Goal: Find specific page/section: Find specific page/section

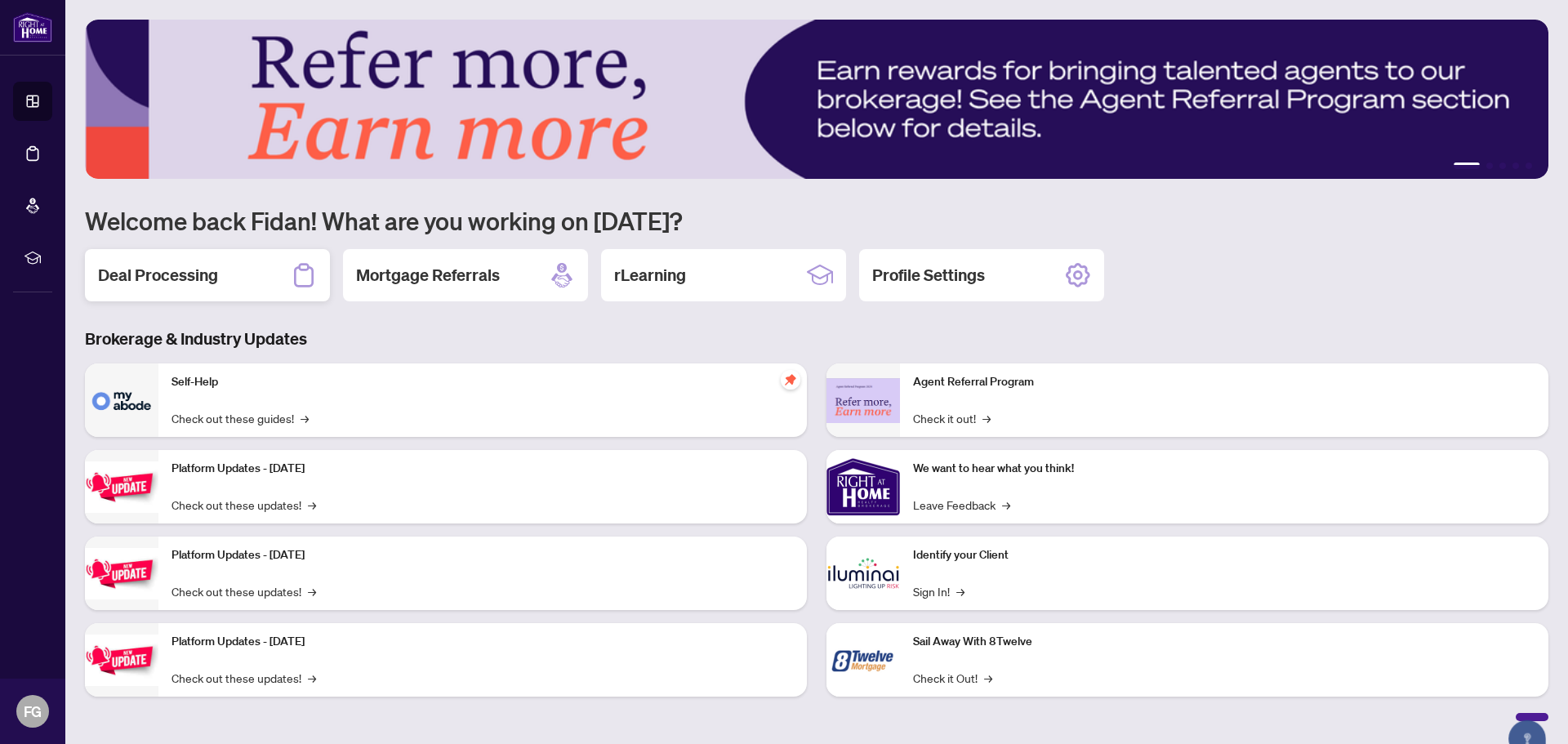
click at [296, 272] on icon at bounding box center [304, 275] width 26 height 26
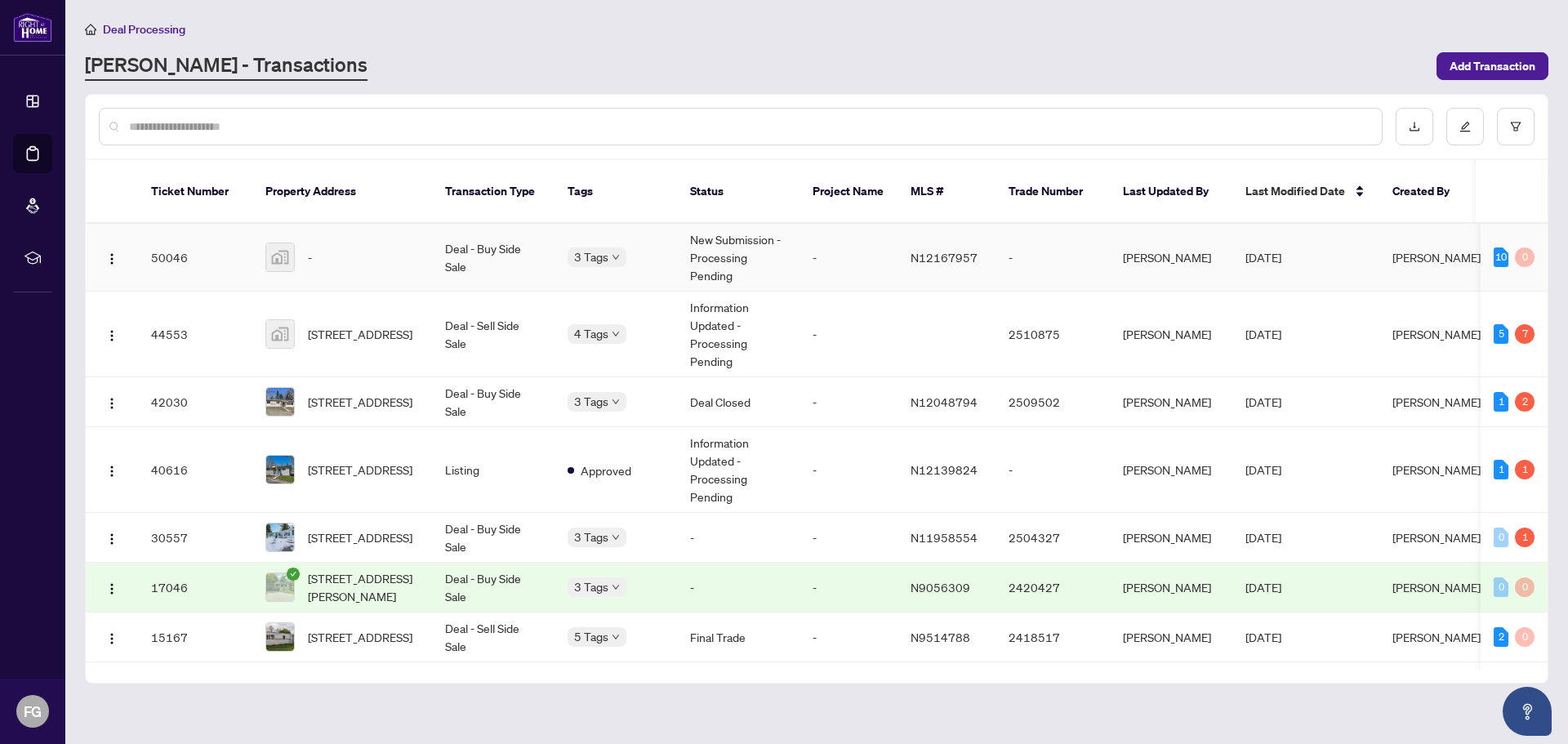
click at [256, 242] on td "-" at bounding box center [342, 258] width 180 height 68
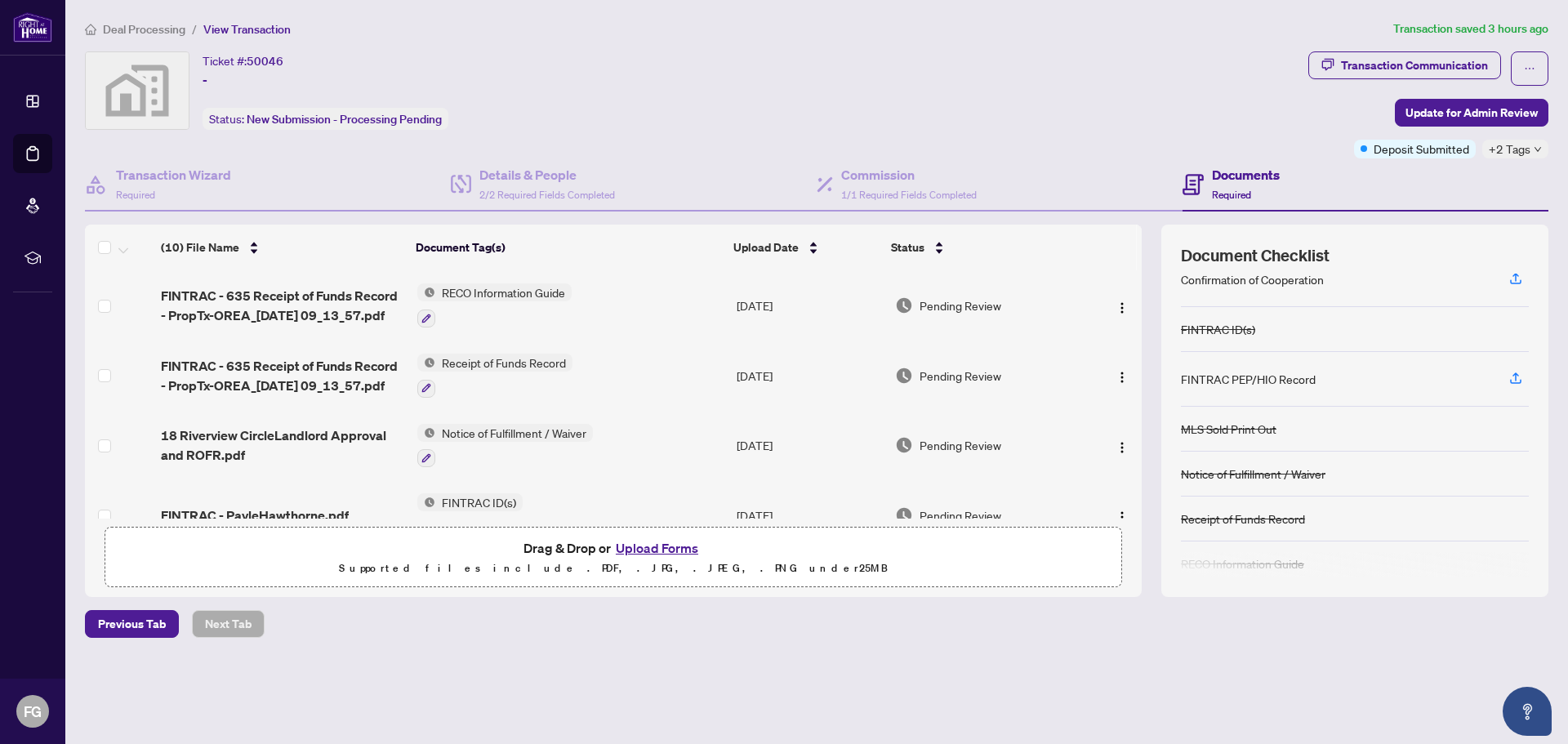
scroll to position [181, 0]
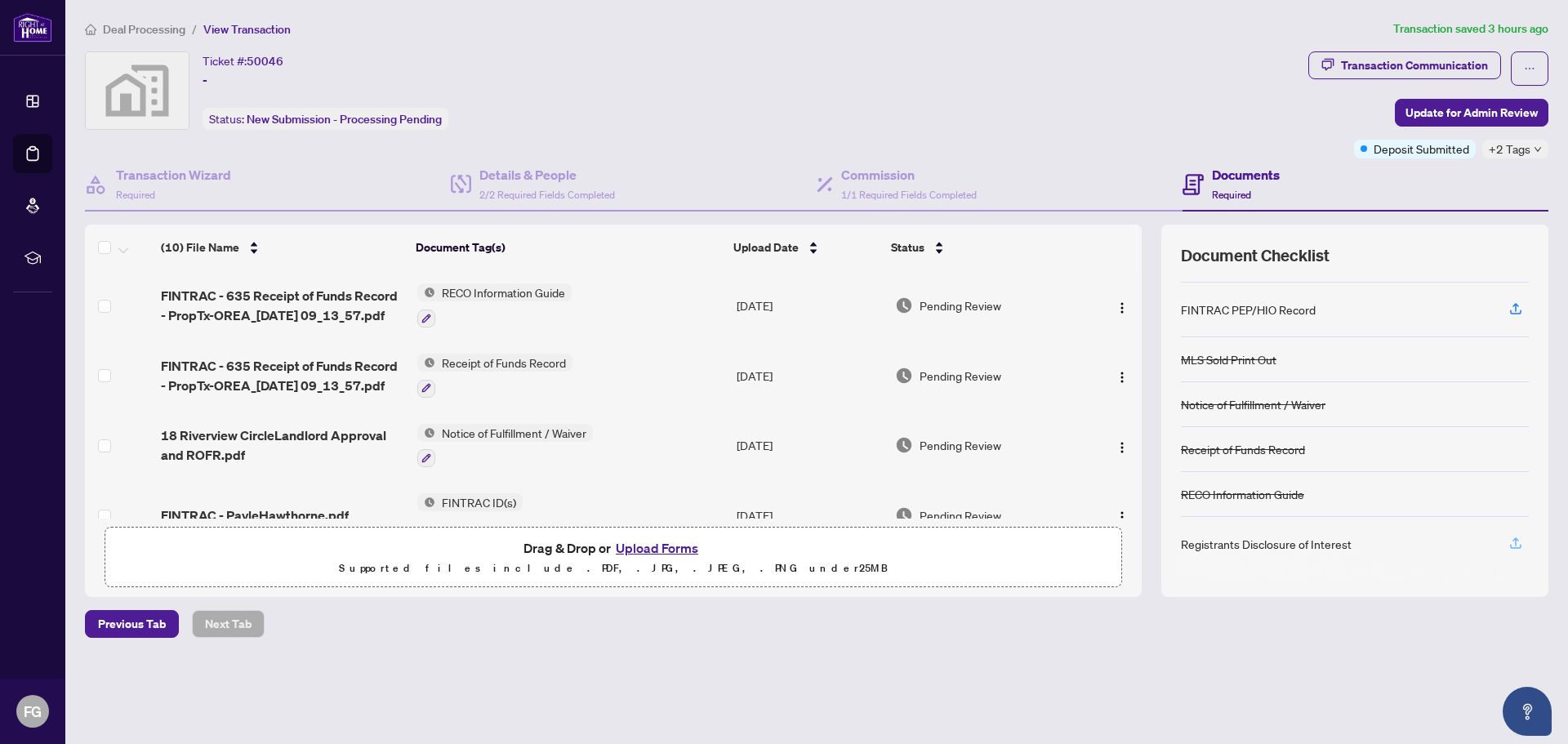
click at [1521, 547] on icon "button" at bounding box center [1516, 543] width 15 height 15
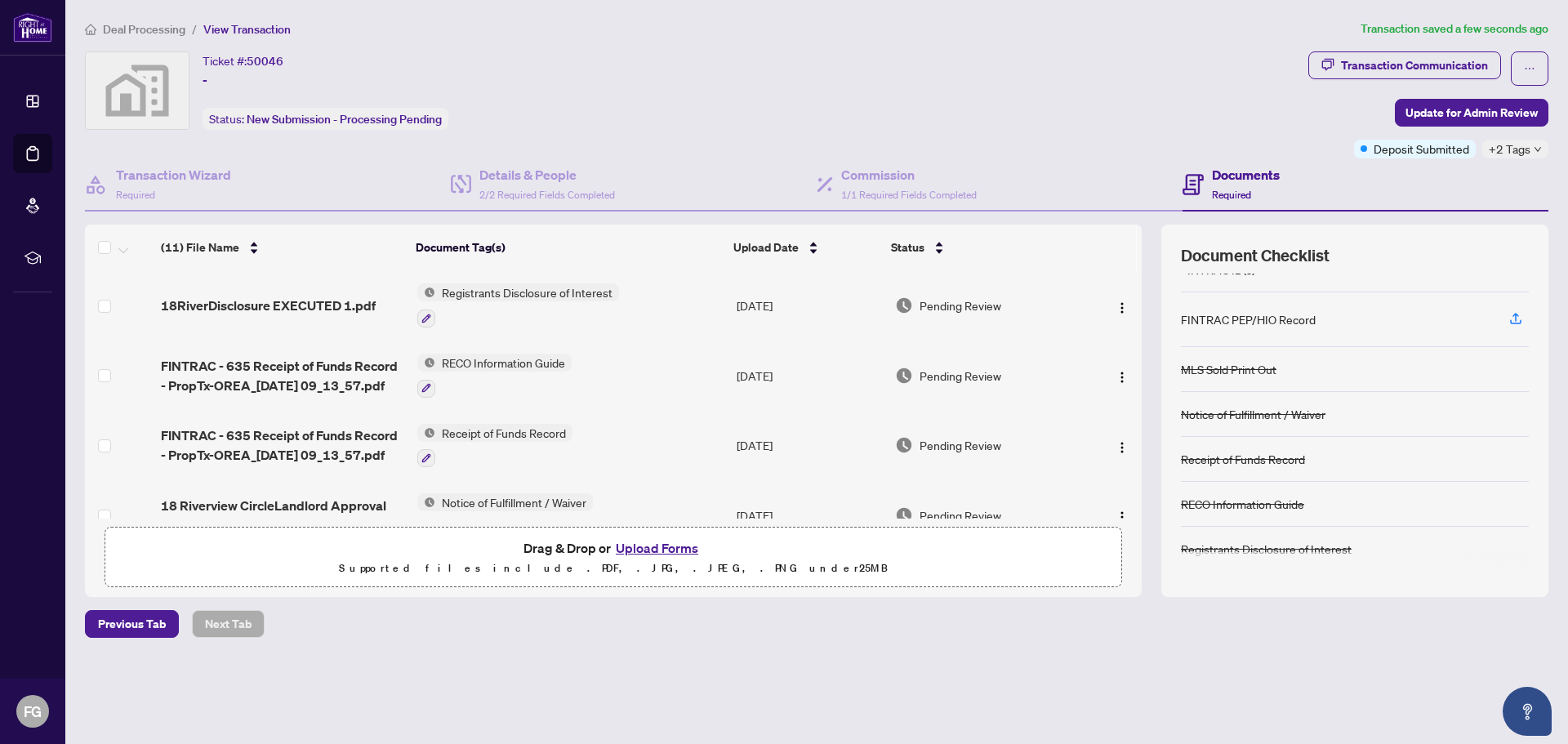
scroll to position [0, 0]
